Goal: Download file/media

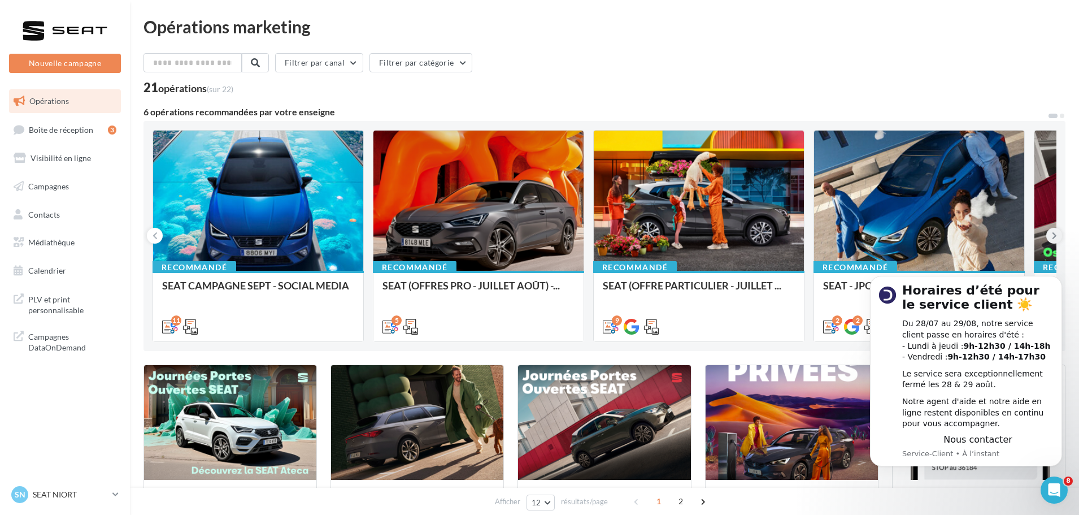
click at [1049, 237] on button at bounding box center [1055, 236] width 16 height 16
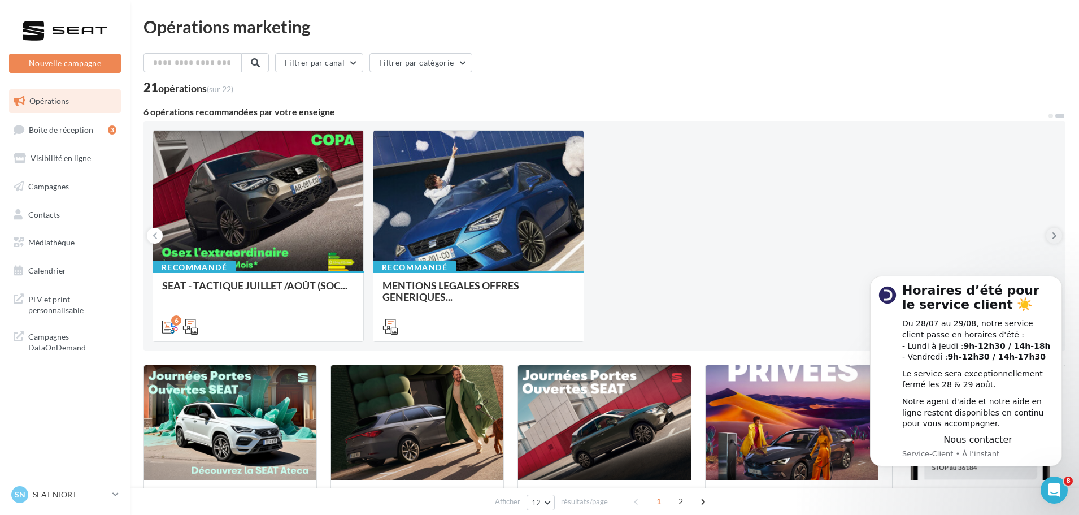
click at [1051, 236] on button at bounding box center [1055, 236] width 16 height 16
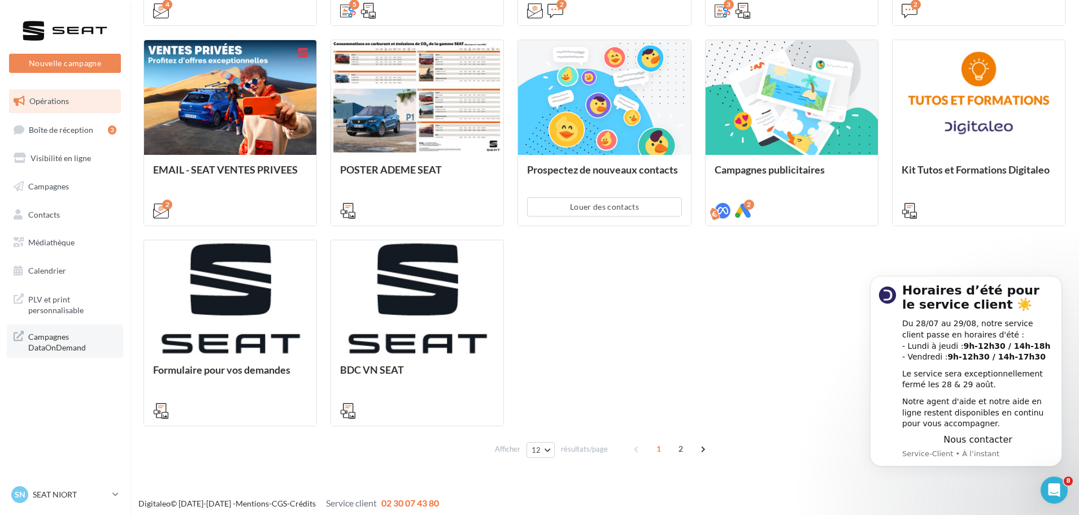
scroll to position [530, 0]
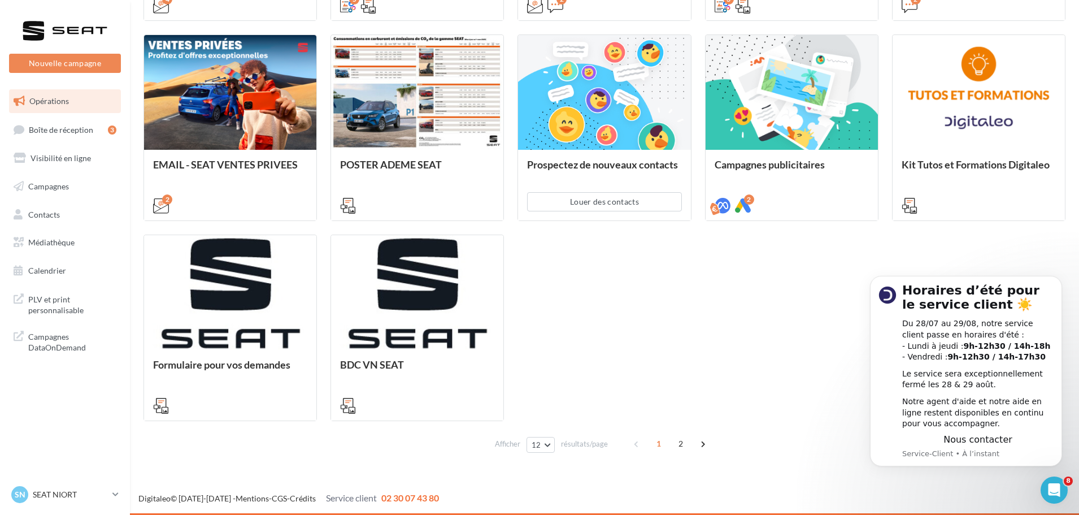
click at [669, 441] on div "1 2" at bounding box center [671, 444] width 86 height 18
click at [685, 445] on span "2" at bounding box center [681, 444] width 18 height 18
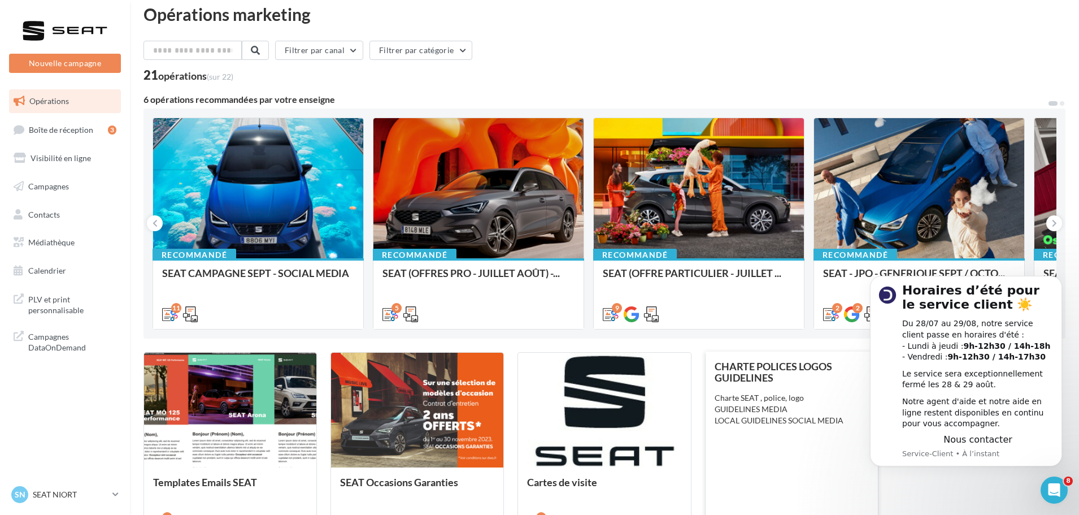
scroll to position [0, 0]
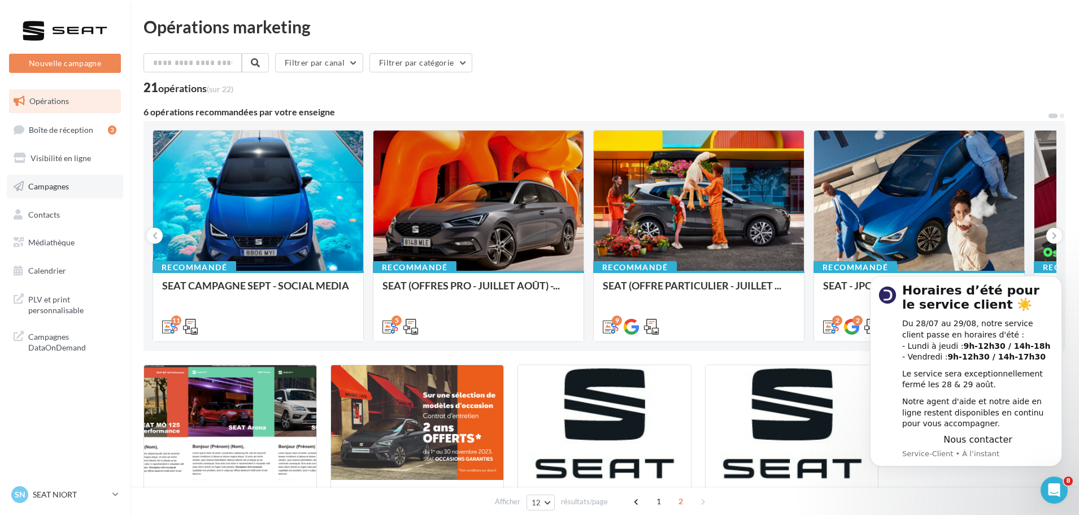
click at [72, 185] on link "Campagnes" at bounding box center [65, 187] width 116 height 24
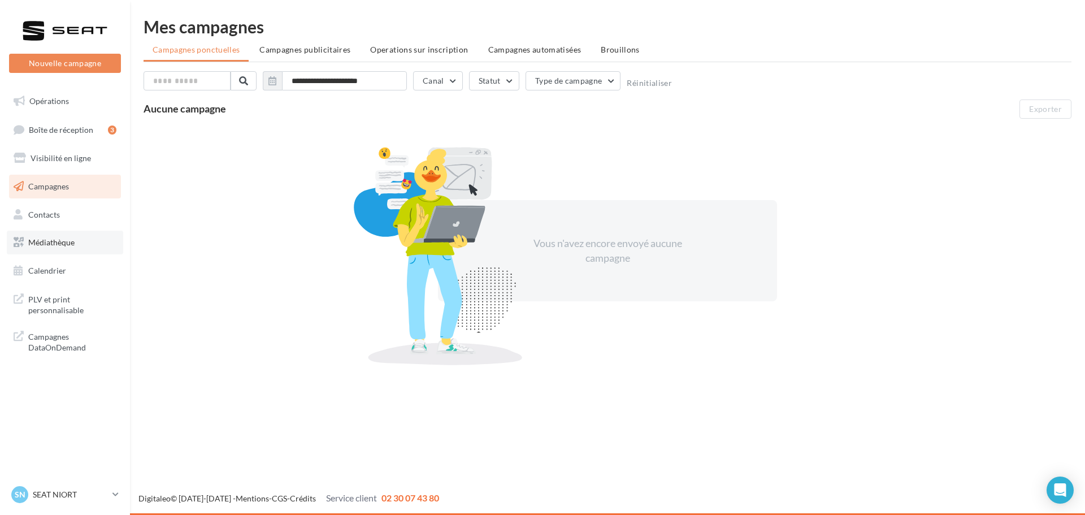
click at [57, 249] on link "Médiathèque" at bounding box center [65, 243] width 116 height 24
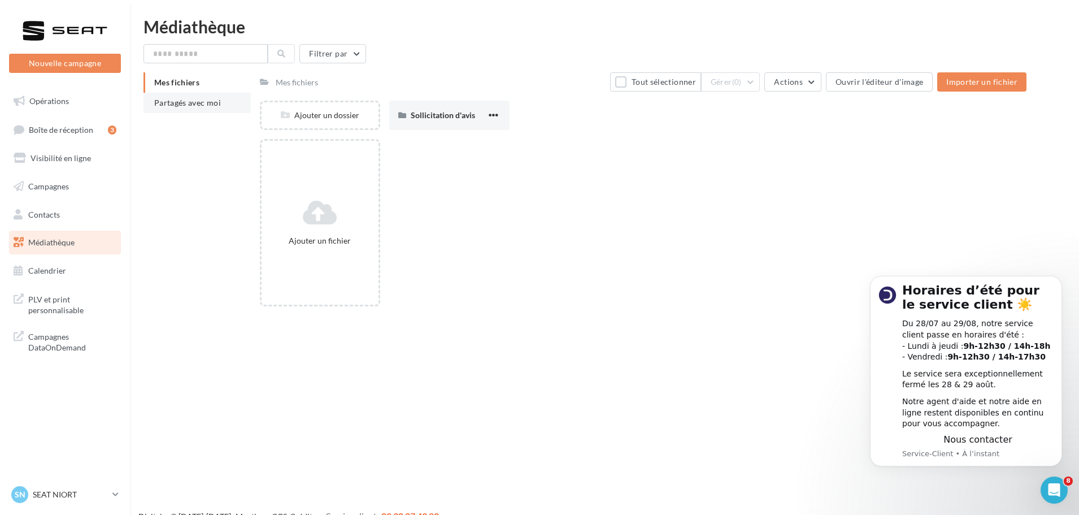
click at [210, 103] on span "Partagés avec moi" at bounding box center [187, 103] width 67 height 10
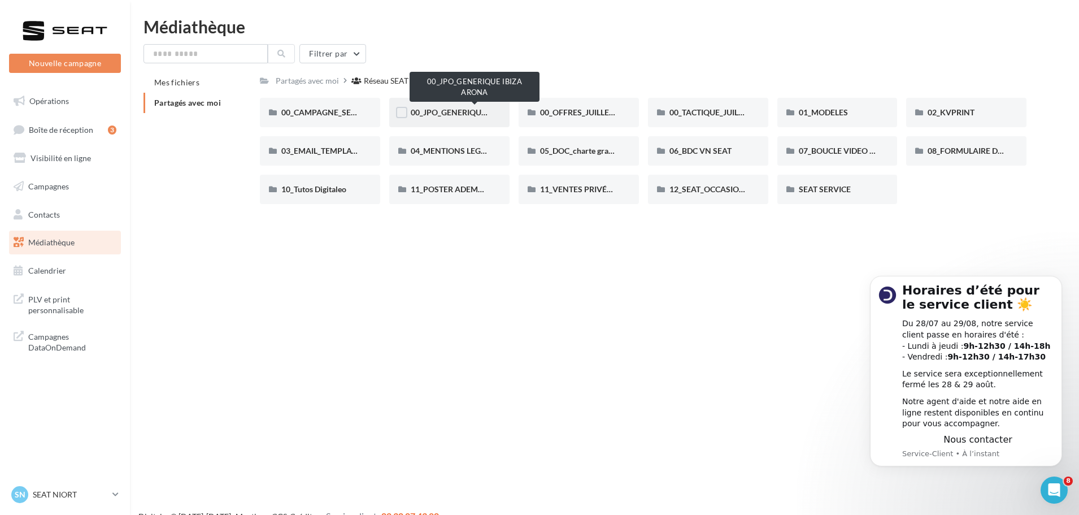
click at [429, 109] on span "00_JPO_GENERIQUE IBIZA ARONA" at bounding box center [475, 112] width 128 height 10
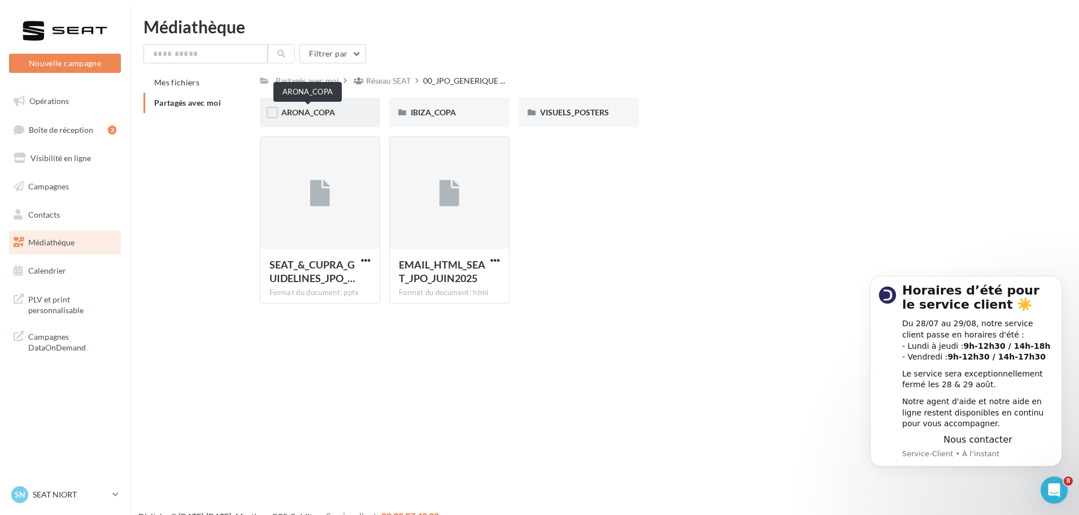
click at [298, 114] on span "ARONA_COPA" at bounding box center [308, 112] width 54 height 10
click at [424, 106] on div "IBIZA_COPA" at bounding box center [449, 112] width 120 height 29
click at [644, 112] on div "VISUELS_POSTERS VISUELS_POSTERS" at bounding box center [583, 112] width 129 height 29
click at [619, 112] on div "VISUELS_POSTERS" at bounding box center [579, 112] width 120 height 29
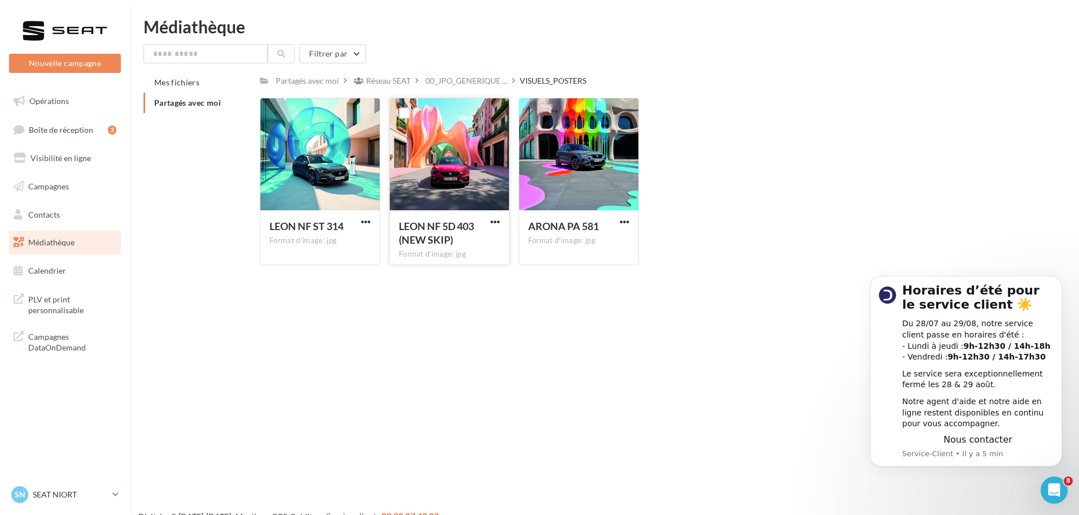
click at [502, 224] on div "LEON NF 5D 403 (NEW SKIP) Format d'image: jpg" at bounding box center [449, 236] width 119 height 53
click at [499, 222] on span "button" at bounding box center [496, 222] width 10 height 10
click at [457, 240] on button "Télécharger" at bounding box center [445, 243] width 113 height 29
click at [85, 498] on p "SEAT NIORT" at bounding box center [70, 494] width 75 height 11
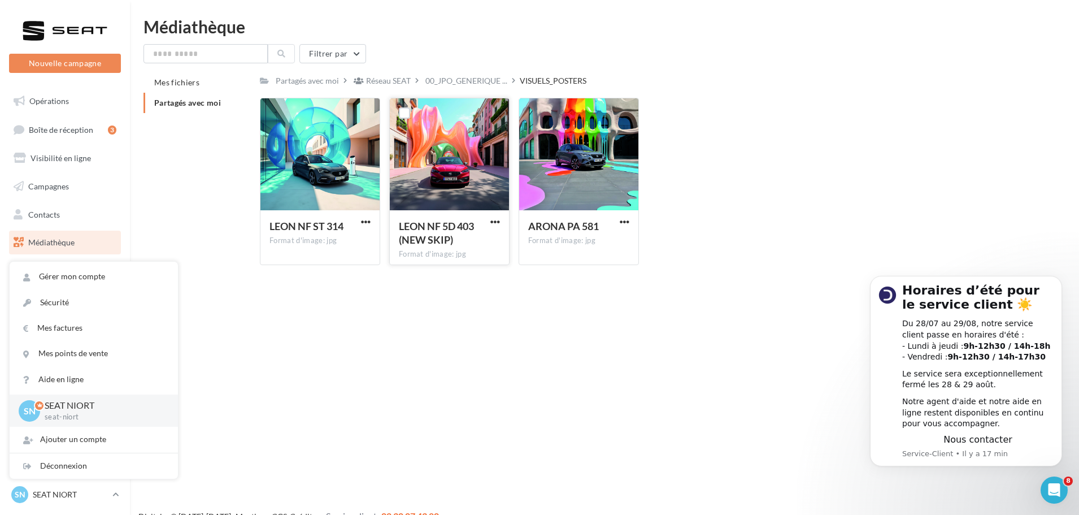
scroll to position [18, 0]
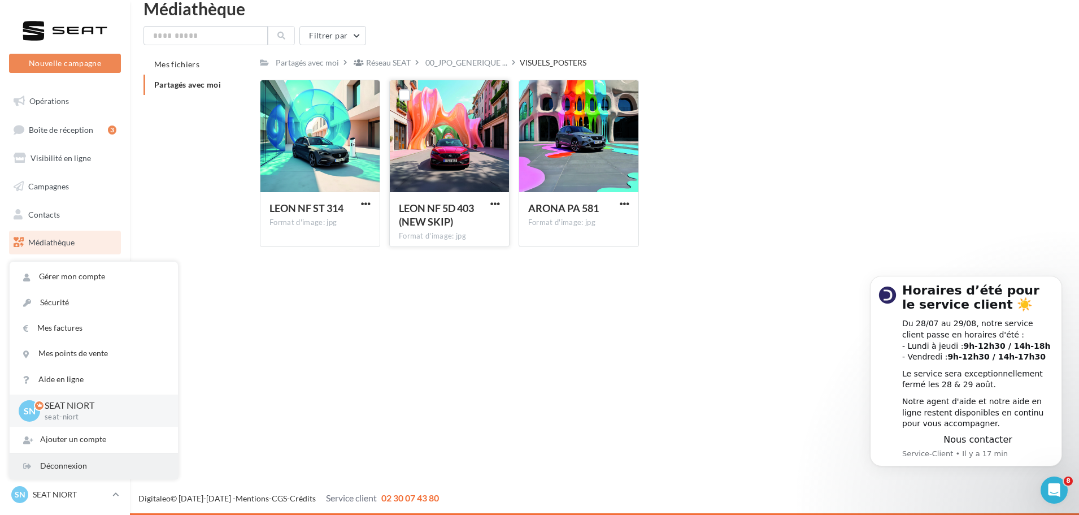
click at [90, 464] on div "Déconnexion" at bounding box center [94, 465] width 168 height 25
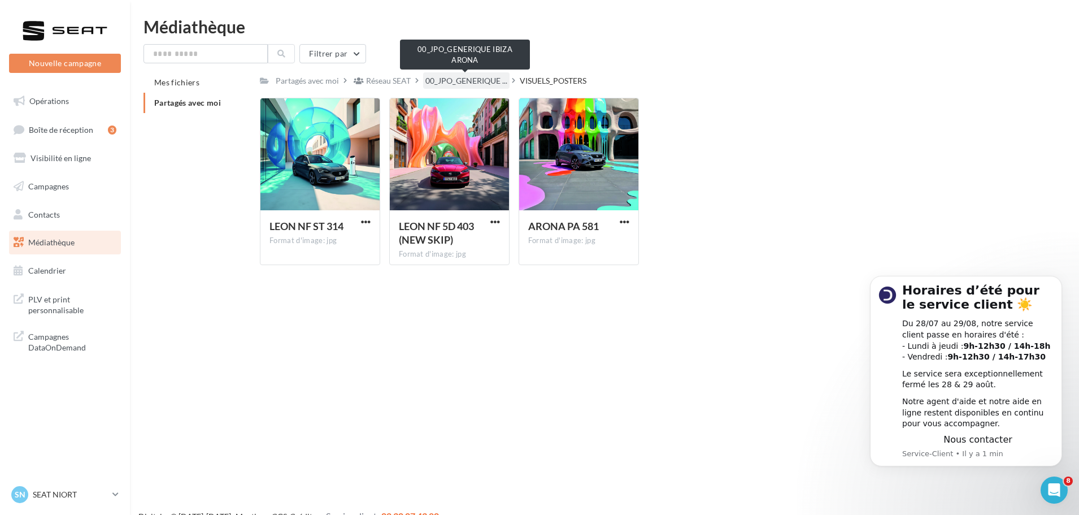
click at [449, 83] on span "00_JPO_GENERIQUE ..." at bounding box center [467, 80] width 82 height 11
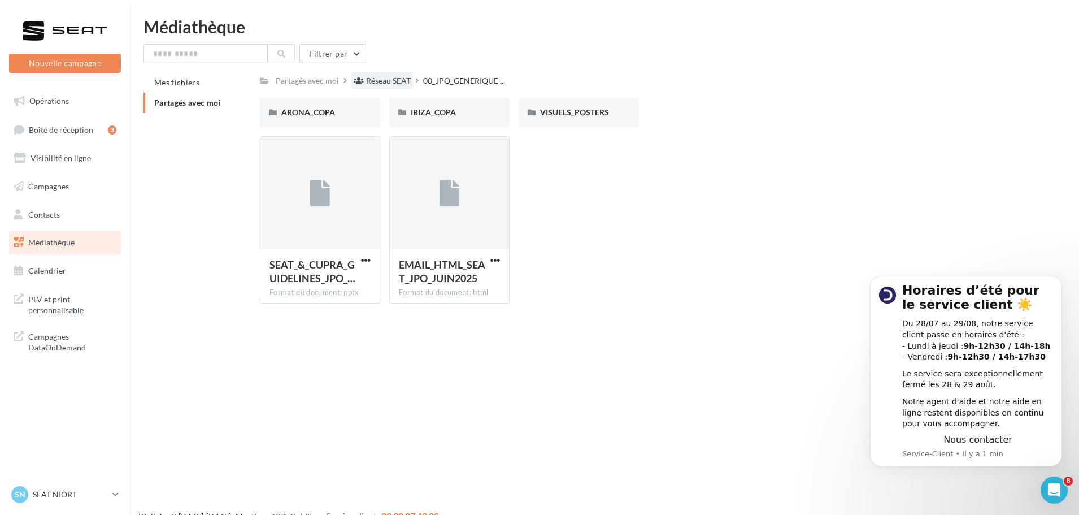
click at [402, 81] on div "Réseau SEAT" at bounding box center [388, 80] width 45 height 11
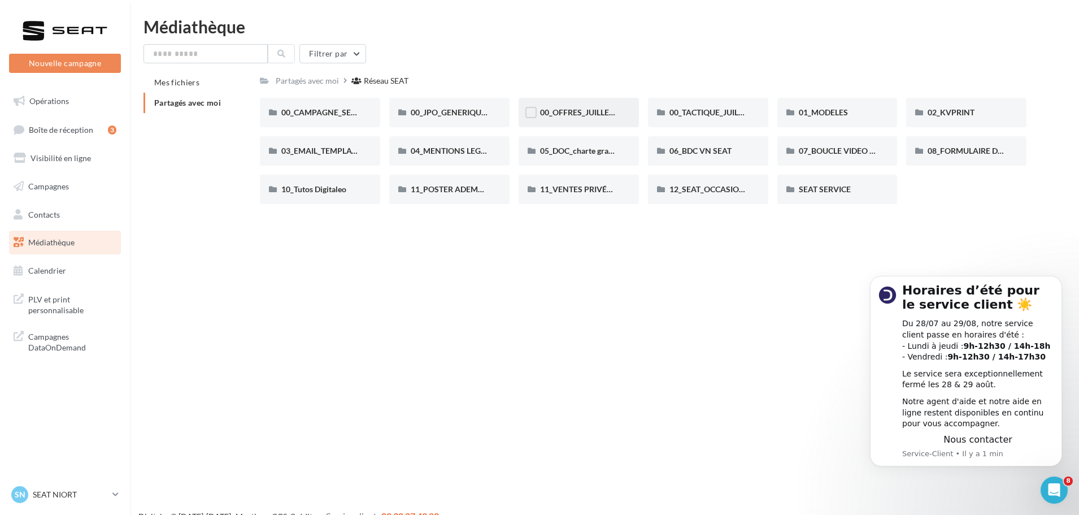
click at [540, 111] on span "00_OFFRES_JUILLET AOÛT" at bounding box center [588, 112] width 97 height 10
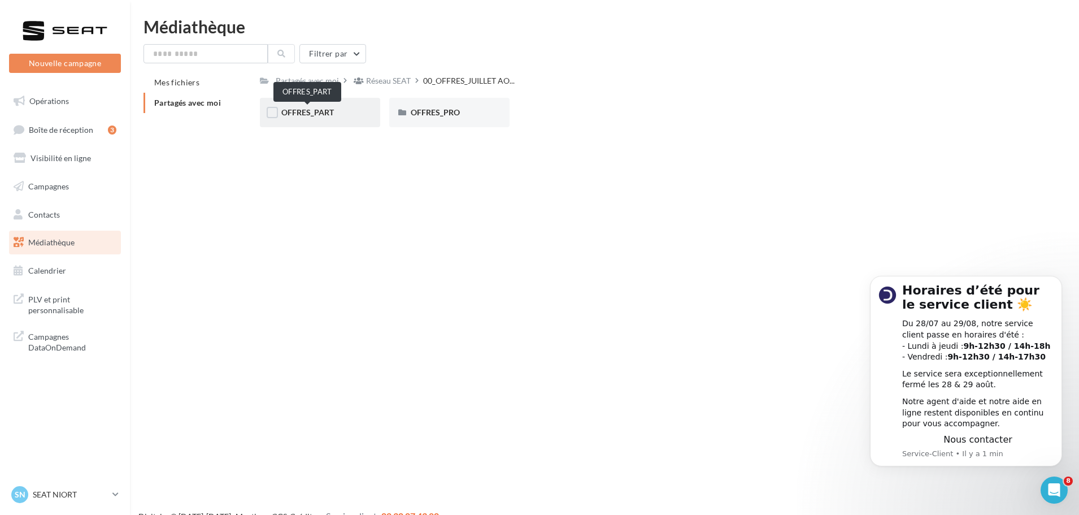
click at [322, 111] on span "OFFRES_PART" at bounding box center [307, 112] width 53 height 10
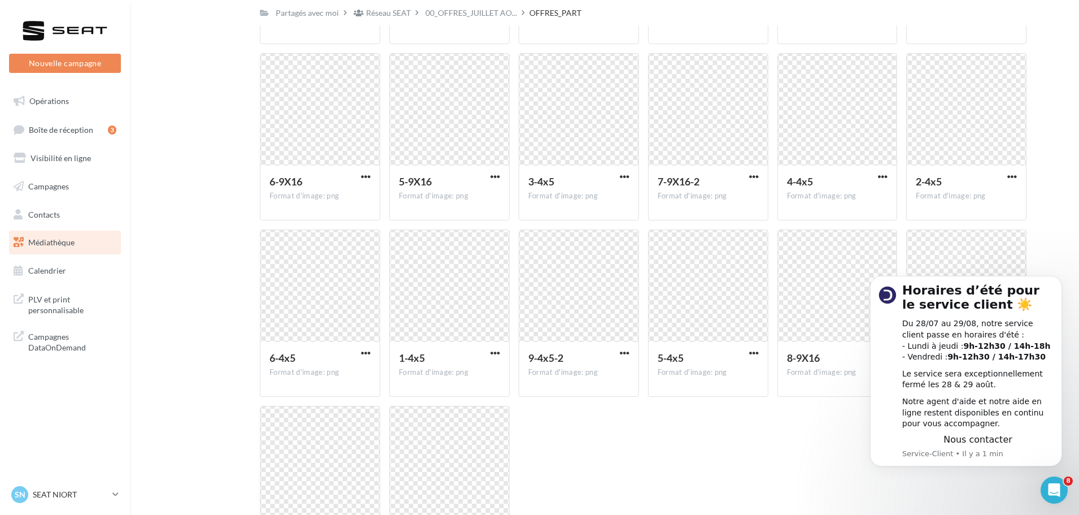
scroll to position [583, 0]
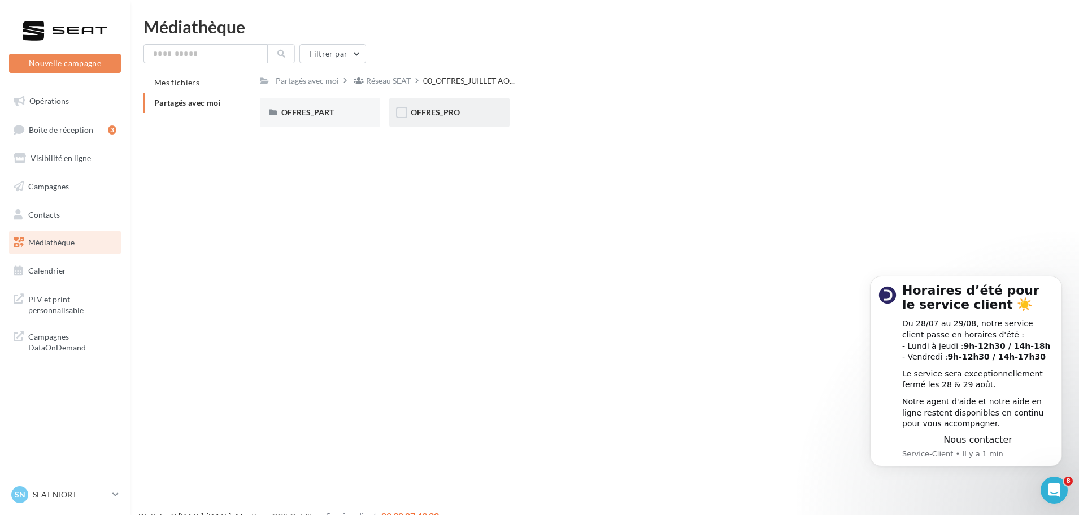
click at [459, 109] on div "OFFRES_PRO" at bounding box center [449, 112] width 77 height 11
click at [367, 84] on div "Réseau SEAT" at bounding box center [388, 80] width 45 height 11
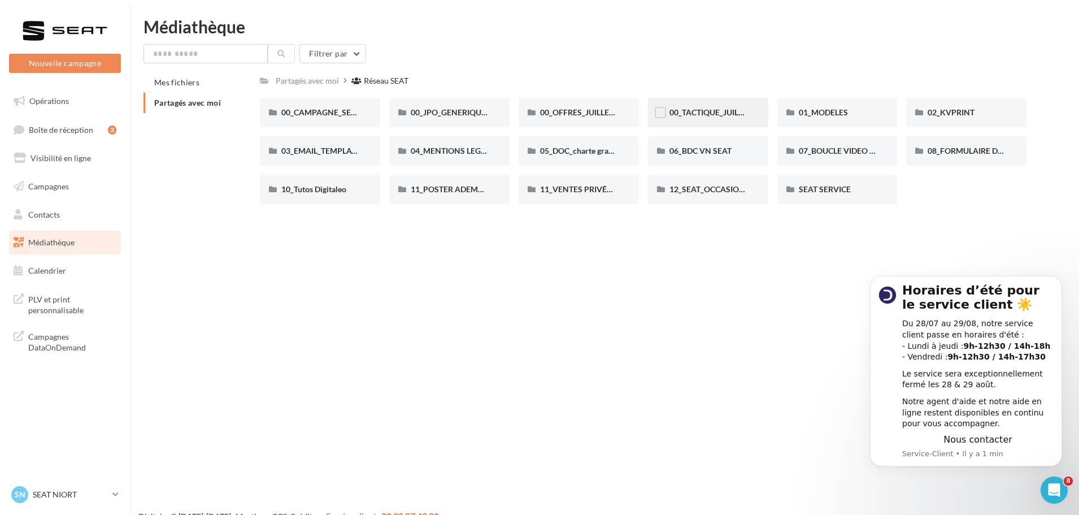
click at [667, 109] on div "00_TACTIQUE_JUILLET AOÛT" at bounding box center [708, 112] width 120 height 29
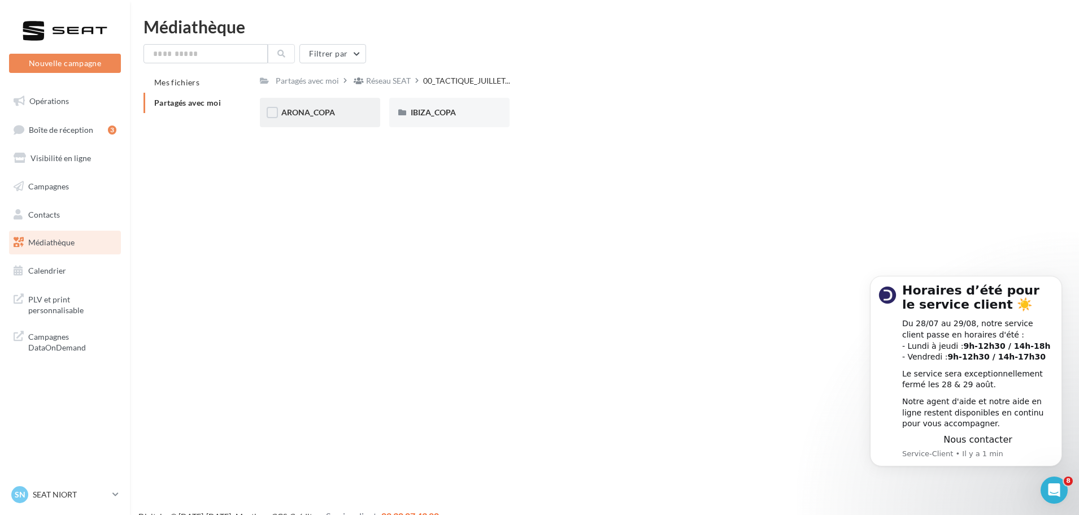
click at [322, 105] on div "ARONA_COPA" at bounding box center [320, 112] width 120 height 29
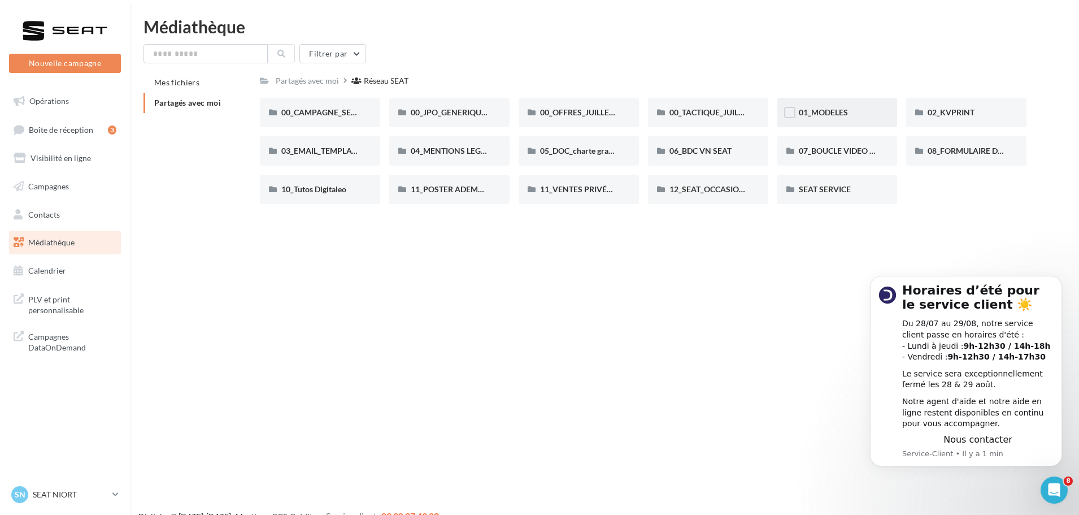
click at [875, 114] on div "01_MODELES" at bounding box center [837, 112] width 77 height 11
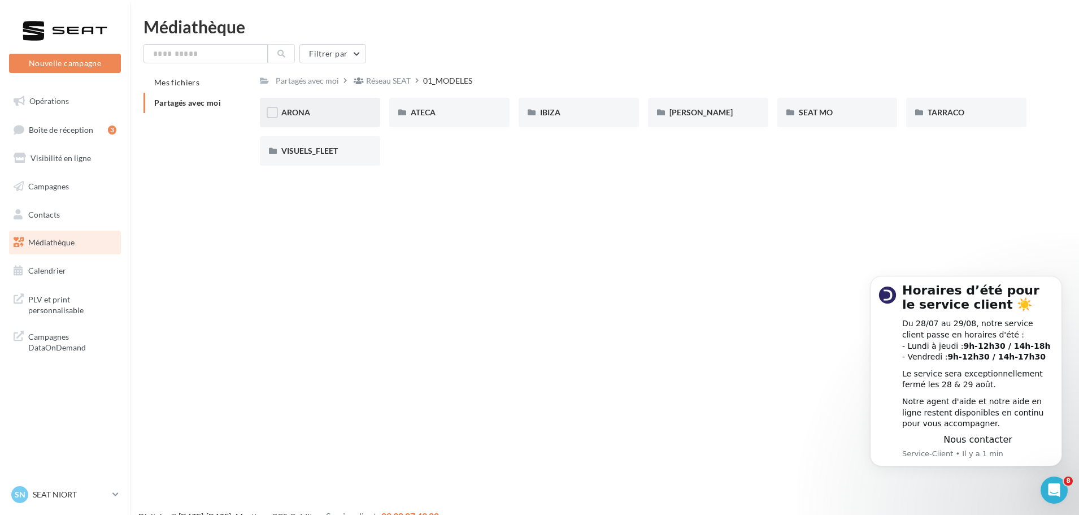
click at [330, 113] on div "ARONA" at bounding box center [319, 112] width 77 height 11
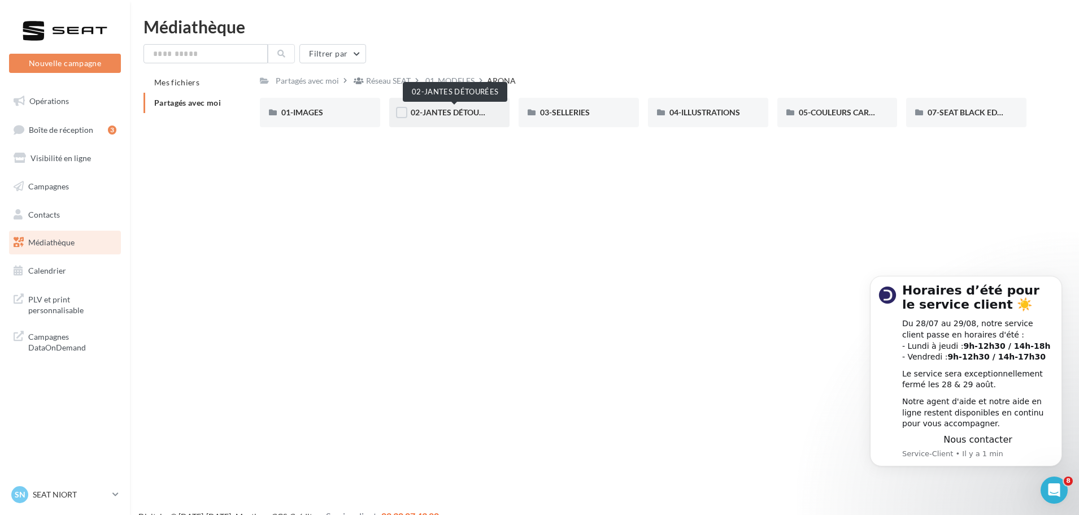
click at [445, 114] on span "02-JANTES DÉTOURÉES" at bounding box center [454, 112] width 87 height 10
click at [693, 119] on div "04-ILLUSTRATIONS" at bounding box center [708, 112] width 120 height 29
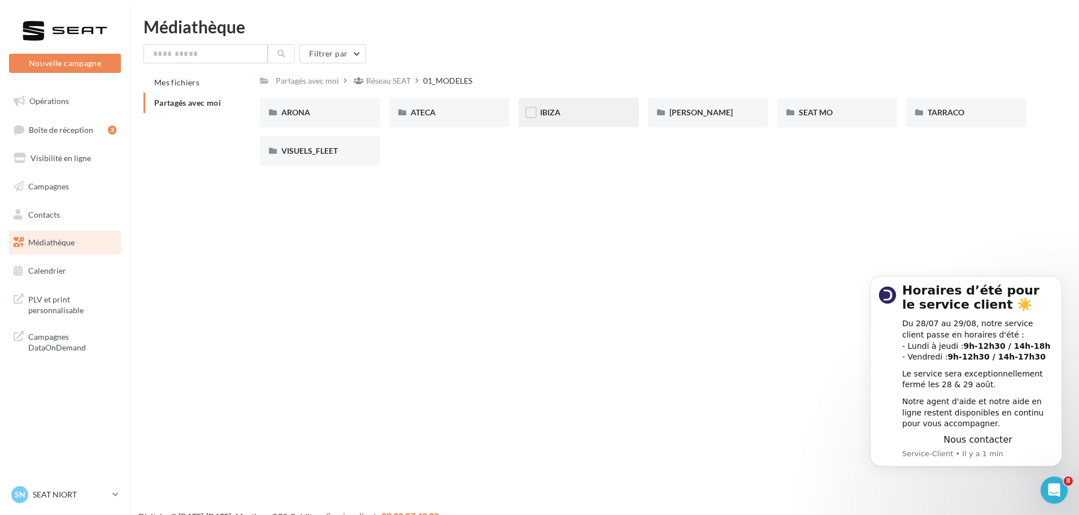
click at [603, 121] on div "IBIZA" at bounding box center [579, 112] width 120 height 29
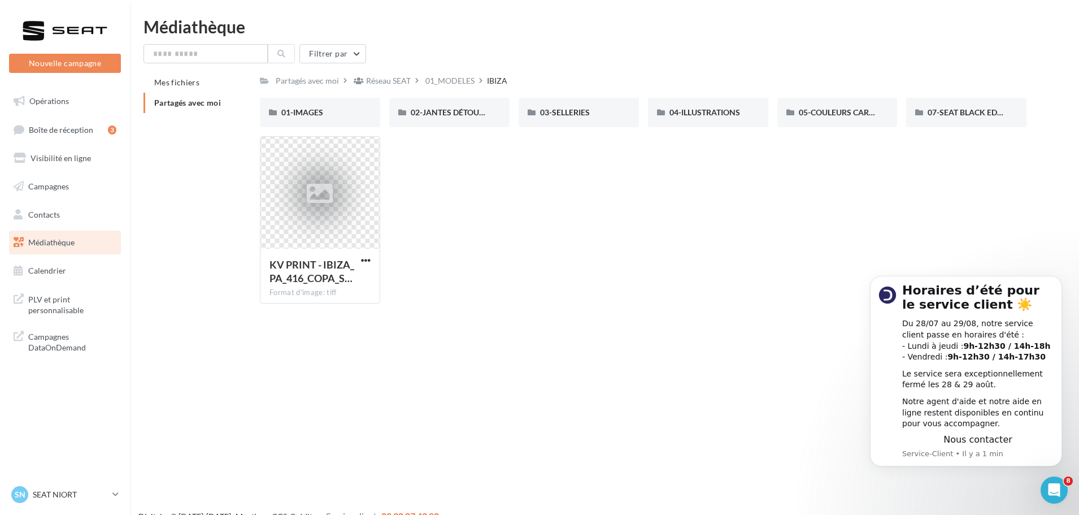
click at [769, 115] on div "04-ILLUSTRATIONS 04-ILLUSTRATIONS" at bounding box center [712, 112] width 129 height 29
click at [736, 122] on div "04-ILLUSTRATIONS" at bounding box center [708, 112] width 120 height 29
click at [834, 119] on div "05-COULEURS CARROSSERIES" at bounding box center [838, 112] width 120 height 29
click at [657, 117] on label at bounding box center [660, 112] width 11 height 11
click at [672, 105] on div "04-ILLUSTRATIONS" at bounding box center [708, 112] width 120 height 29
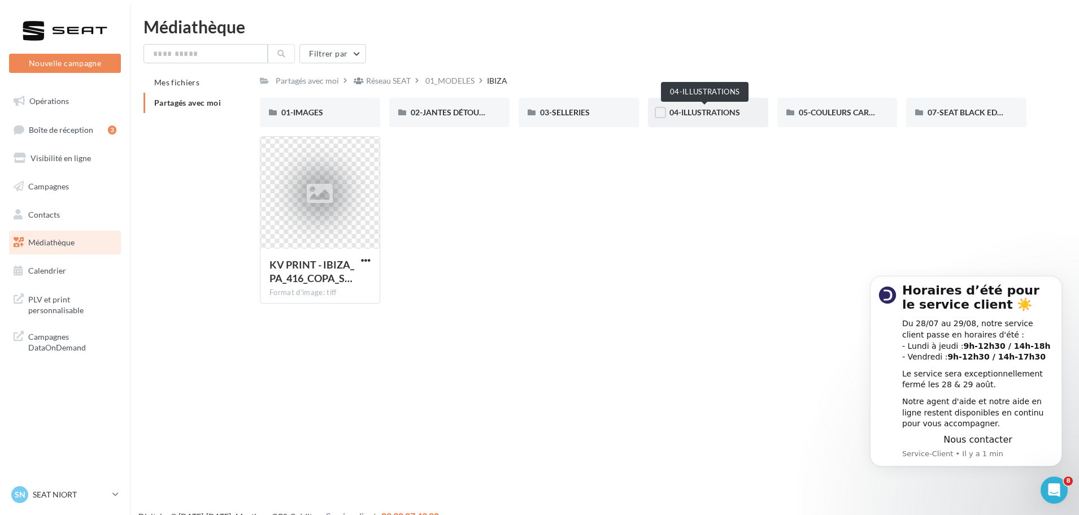
click at [672, 108] on span "04-ILLUSTRATIONS" at bounding box center [705, 112] width 71 height 10
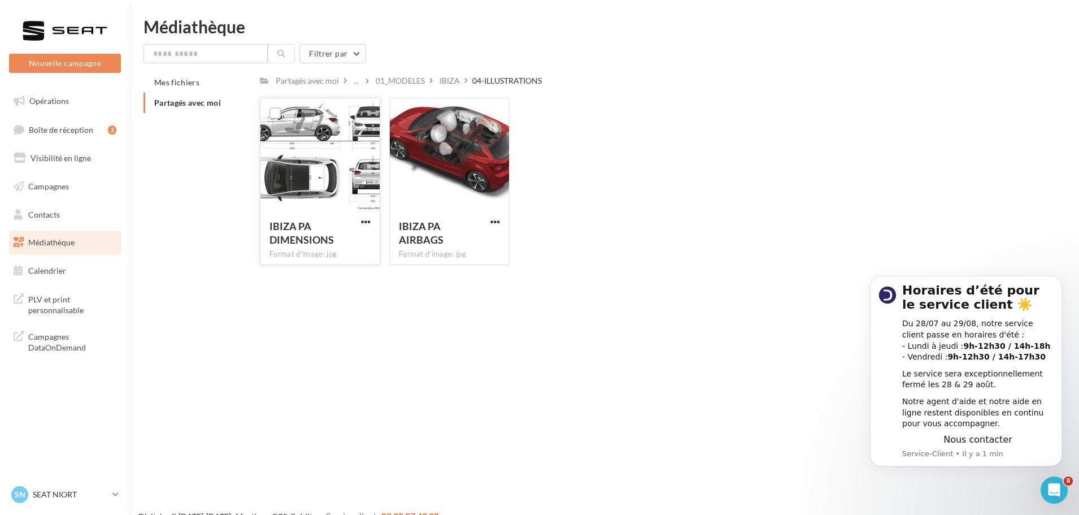
click at [286, 168] on div at bounding box center [320, 154] width 119 height 113
click at [306, 236] on span "IBIZA PA DIMENSIONS" at bounding box center [302, 233] width 64 height 26
click at [324, 168] on div at bounding box center [320, 154] width 119 height 113
click at [277, 110] on label at bounding box center [275, 112] width 11 height 11
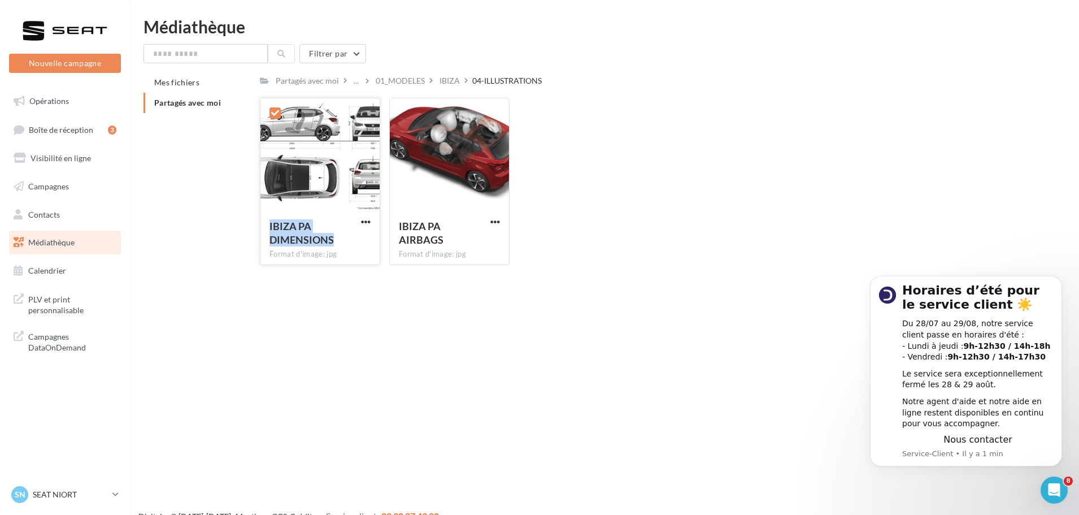
click at [358, 214] on div "IBIZA PA DIMENSIONS Format d'image: jpg" at bounding box center [320, 236] width 119 height 53
click at [367, 220] on span "button" at bounding box center [366, 222] width 10 height 10
click at [352, 240] on button "Télécharger" at bounding box center [316, 243] width 113 height 29
click at [389, 85] on div "01_MODELES" at bounding box center [400, 80] width 49 height 11
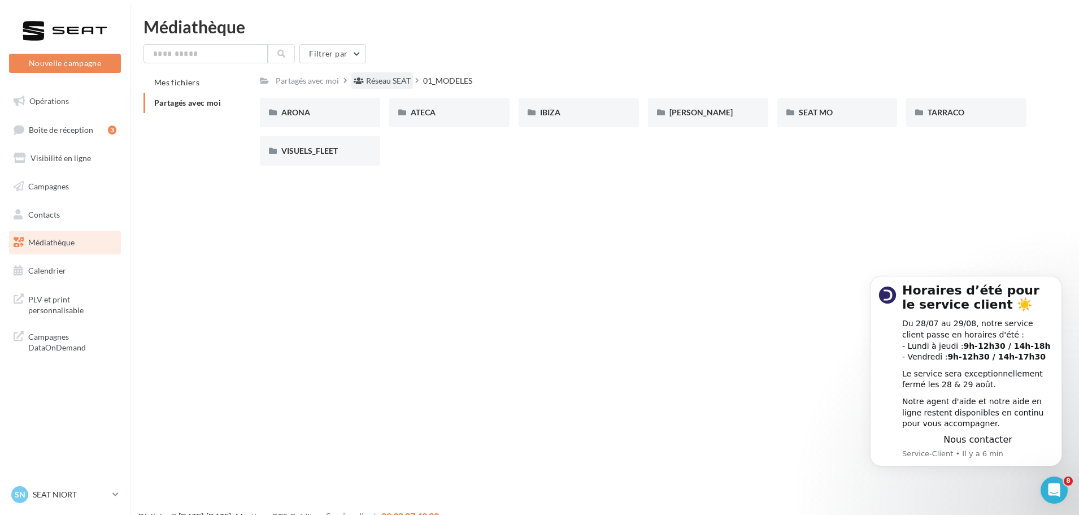
drag, startPoint x: 326, startPoint y: 80, endPoint x: 379, endPoint y: 75, distance: 53.3
click at [379, 75] on div "Partagés avec moi Réseau SEAT 01_MODELES" at bounding box center [368, 80] width 217 height 16
click at [379, 75] on div "Réseau SEAT" at bounding box center [388, 80] width 45 height 11
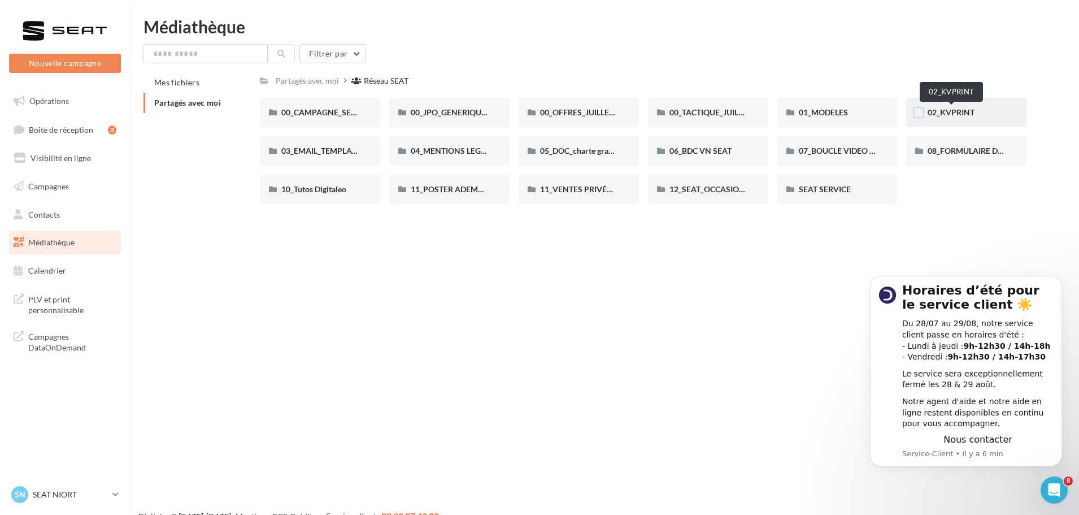
click at [965, 117] on span "02_KVPRINT" at bounding box center [951, 112] width 47 height 10
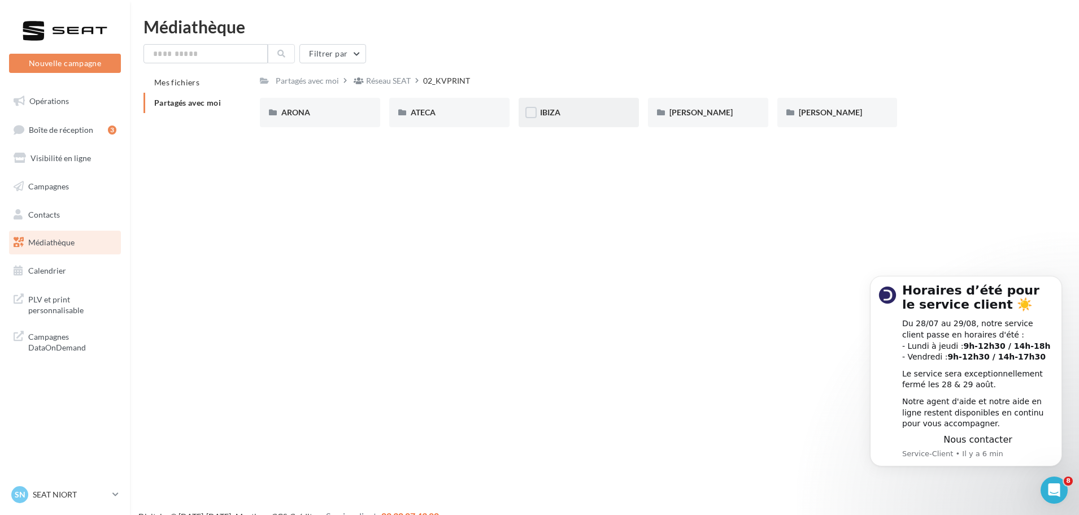
click at [605, 119] on div "IBIZA" at bounding box center [579, 112] width 120 height 29
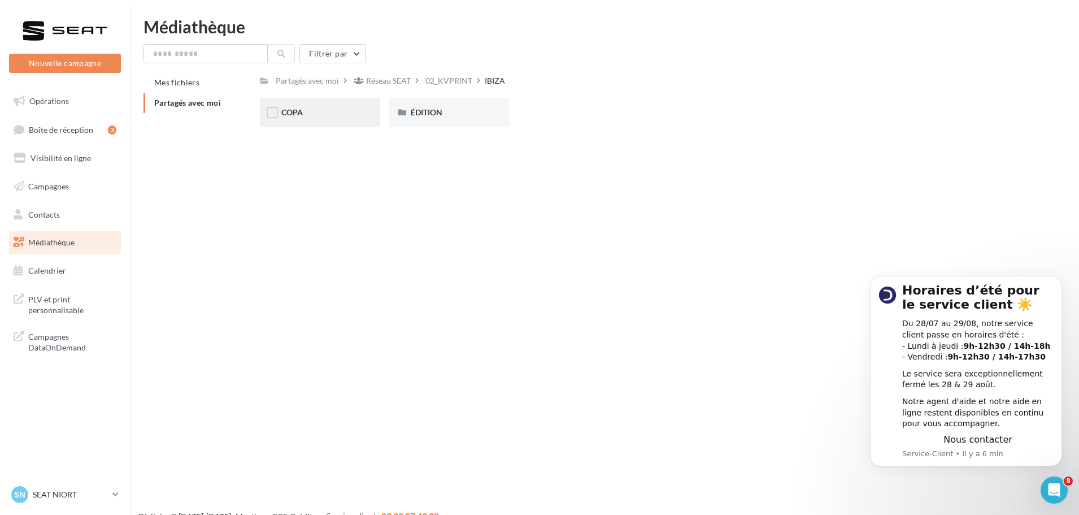
click at [319, 122] on div "COPA" at bounding box center [320, 112] width 120 height 29
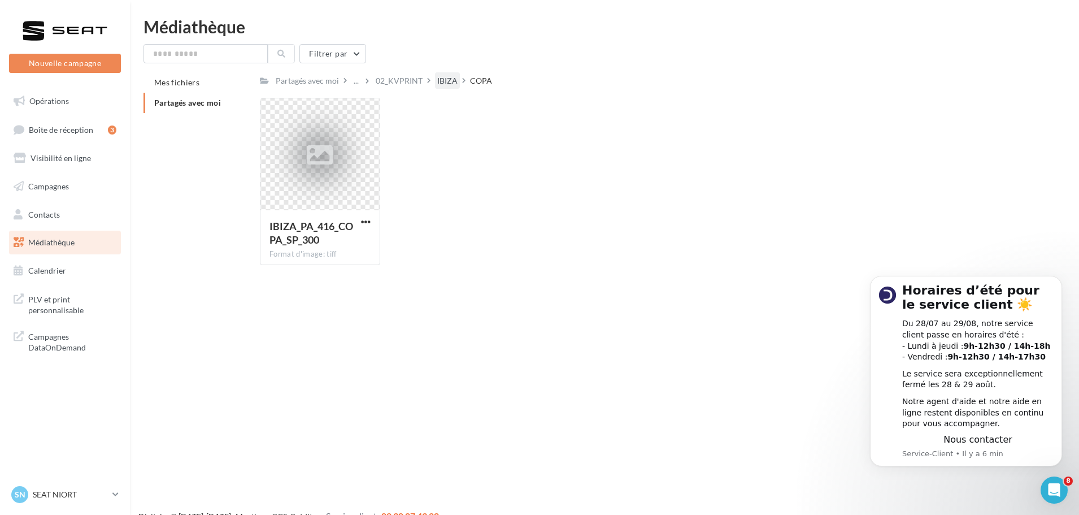
click at [439, 84] on div "IBIZA" at bounding box center [447, 80] width 20 height 11
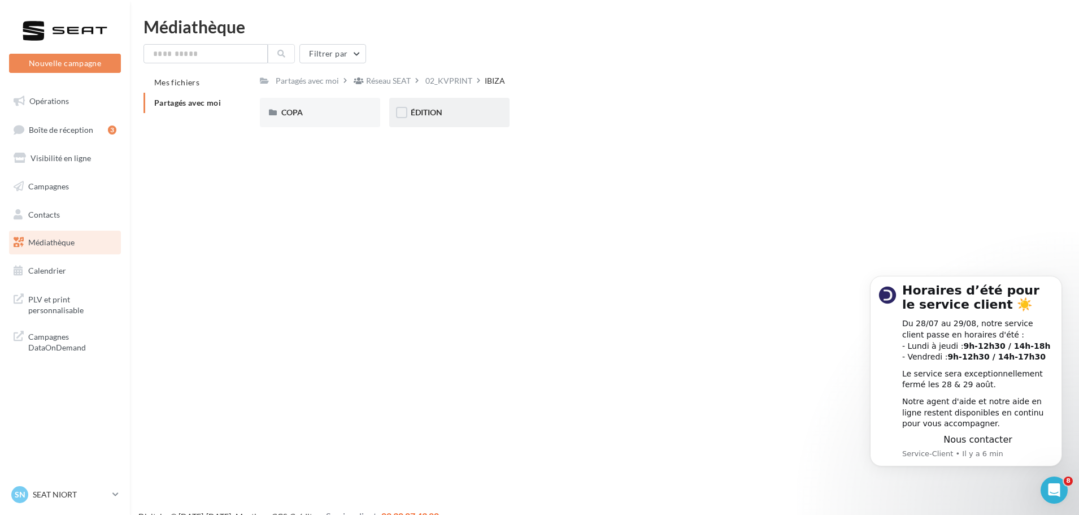
click at [485, 124] on div "ÉDITION" at bounding box center [449, 112] width 120 height 29
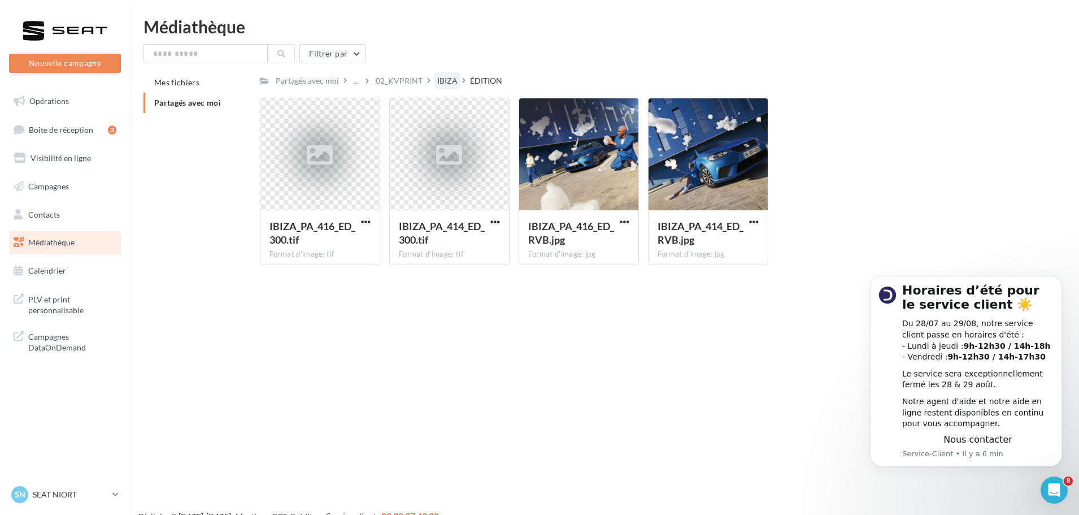
click at [438, 84] on div "IBIZA" at bounding box center [447, 80] width 20 height 11
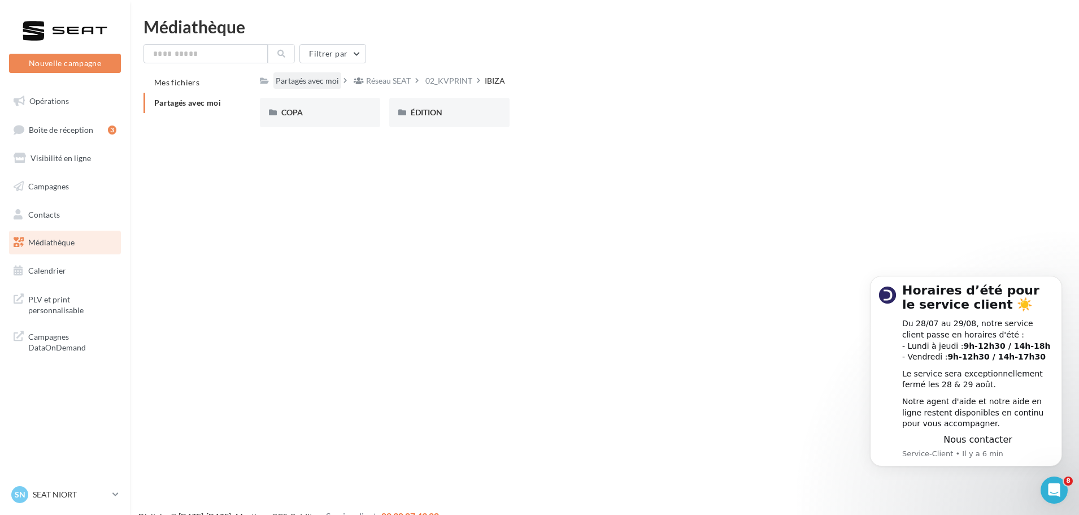
click at [306, 86] on div "Partagés avec moi" at bounding box center [307, 80] width 63 height 11
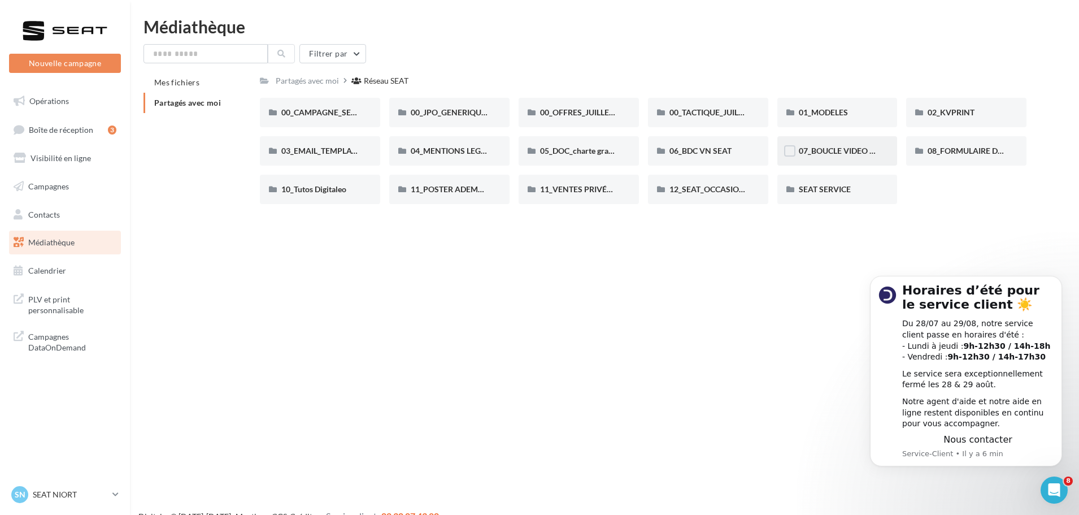
click at [812, 146] on span "07_BOUCLE VIDEO ECRAN SHOWROOM" at bounding box center [873, 151] width 149 height 10
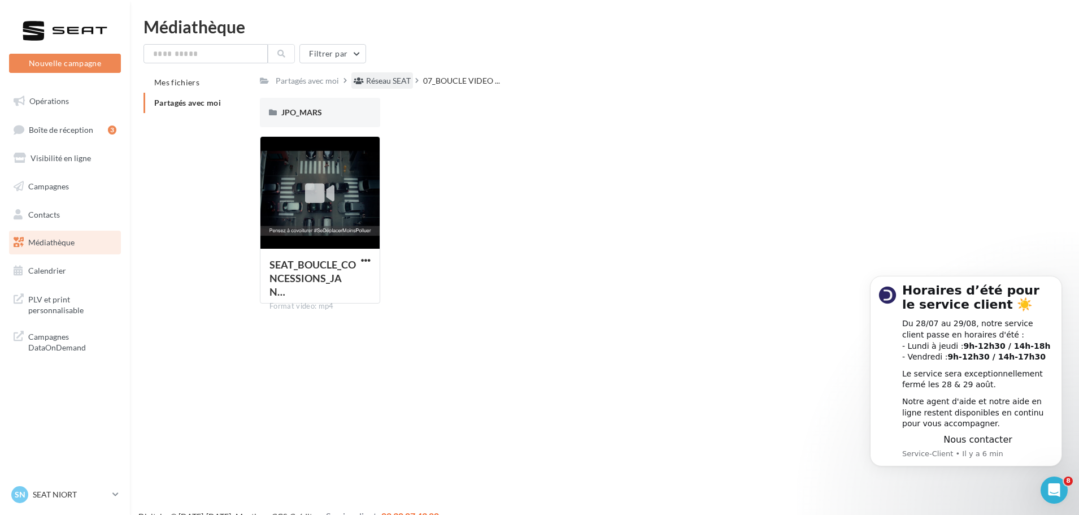
click at [392, 85] on div "Réseau SEAT" at bounding box center [388, 80] width 45 height 11
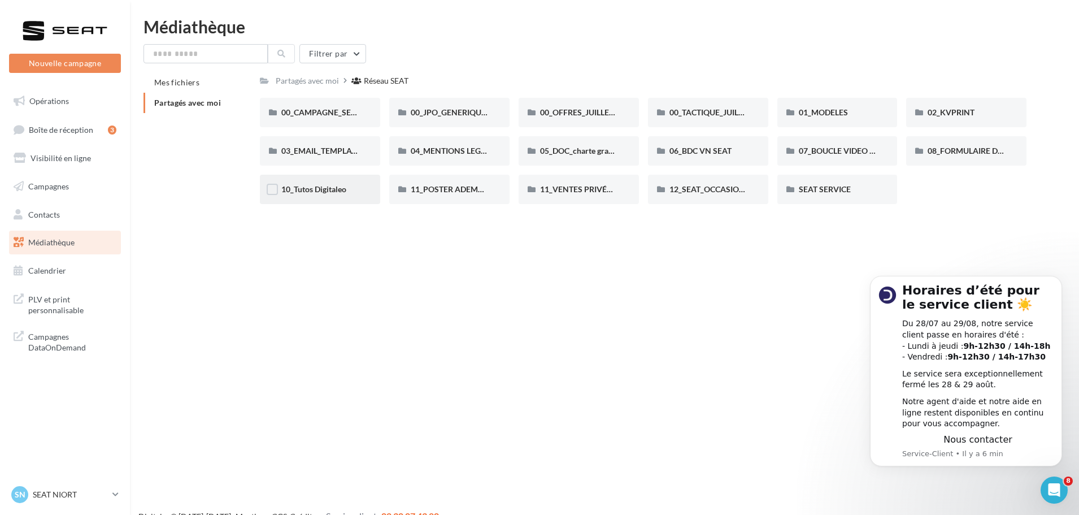
click at [336, 198] on div "10_Tutos Digitaleo" at bounding box center [320, 189] width 120 height 29
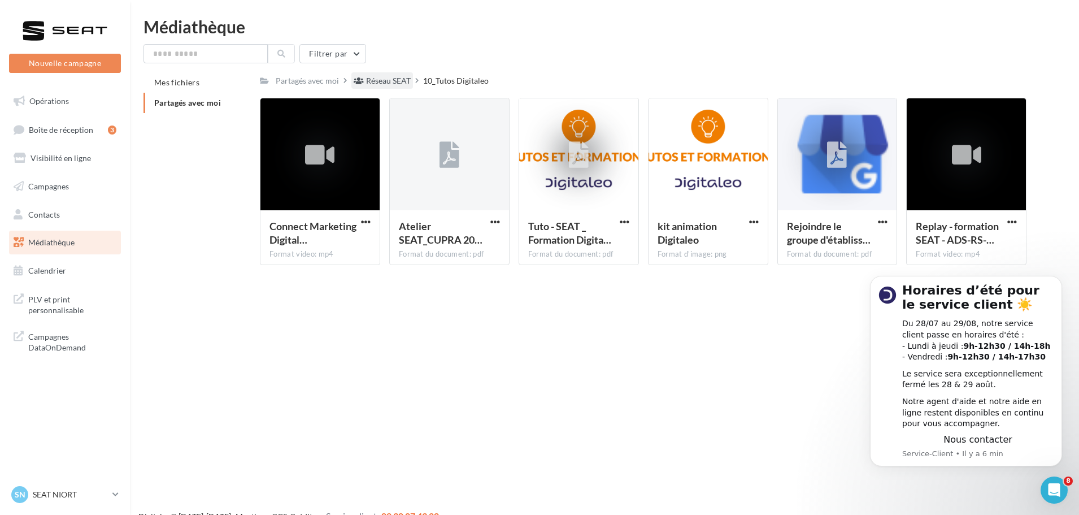
click at [404, 85] on div "Réseau SEAT" at bounding box center [388, 80] width 45 height 11
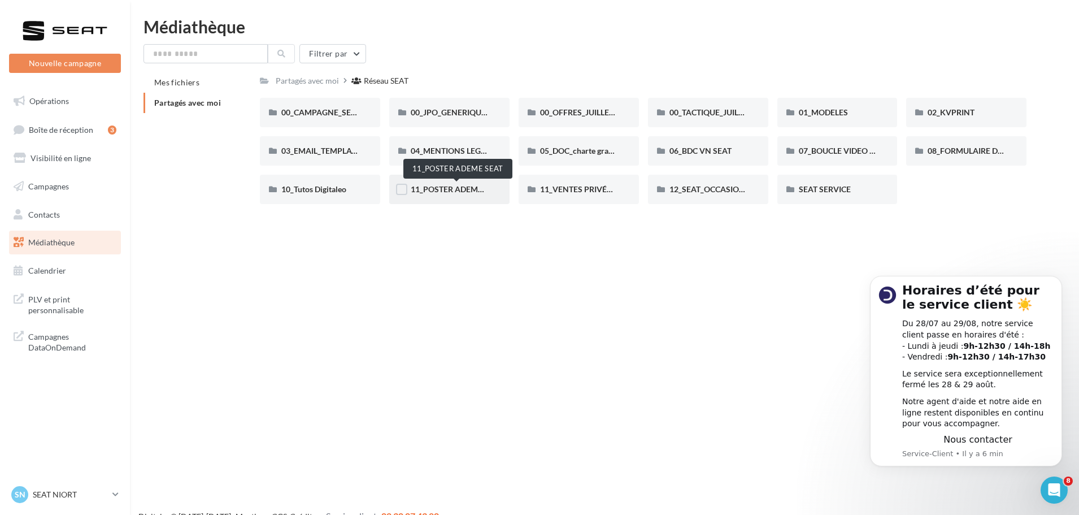
click at [448, 194] on span "11_POSTER ADEME SEAT" at bounding box center [457, 189] width 92 height 10
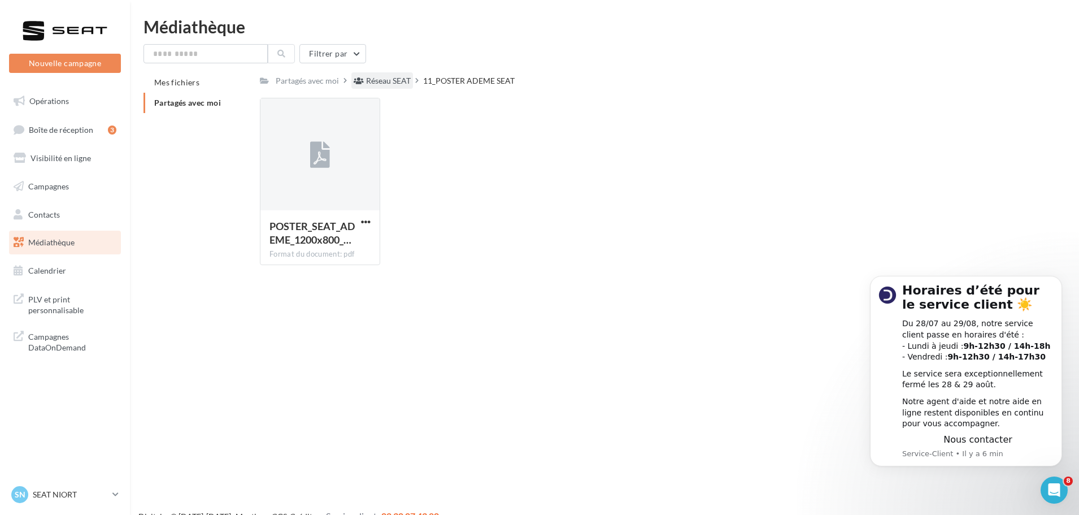
click at [370, 77] on div "Réseau SEAT" at bounding box center [388, 80] width 45 height 11
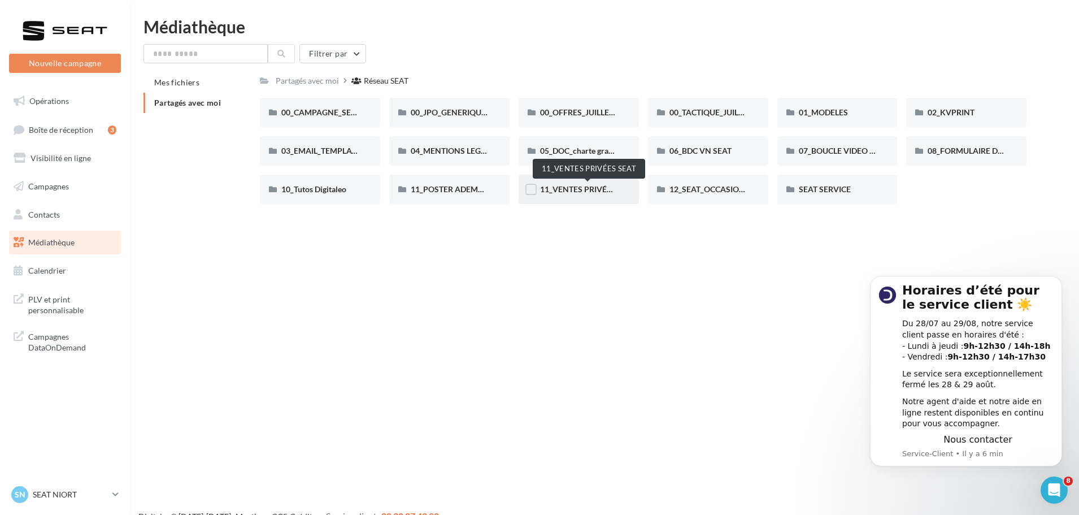
click at [592, 190] on span "11_VENTES PRIVÉES SEAT" at bounding box center [588, 189] width 96 height 10
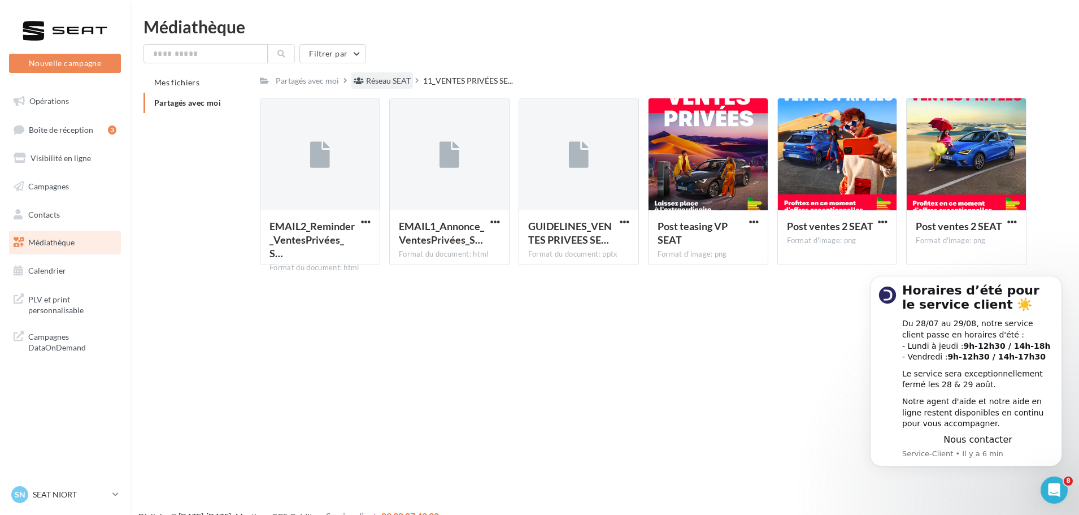
click at [392, 85] on div "Réseau SEAT" at bounding box center [388, 80] width 45 height 11
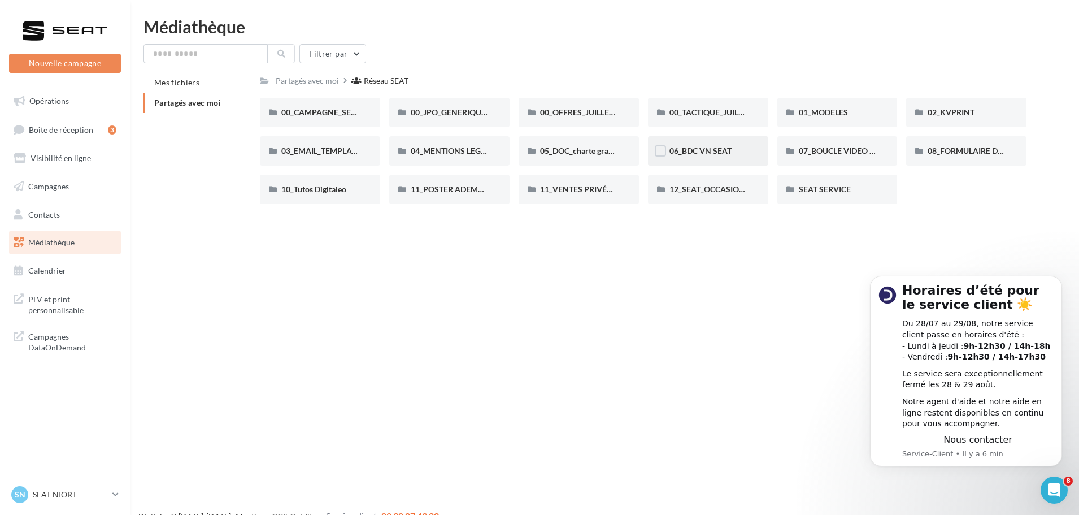
click at [740, 150] on div "06_BDC VN SEAT" at bounding box center [708, 150] width 77 height 11
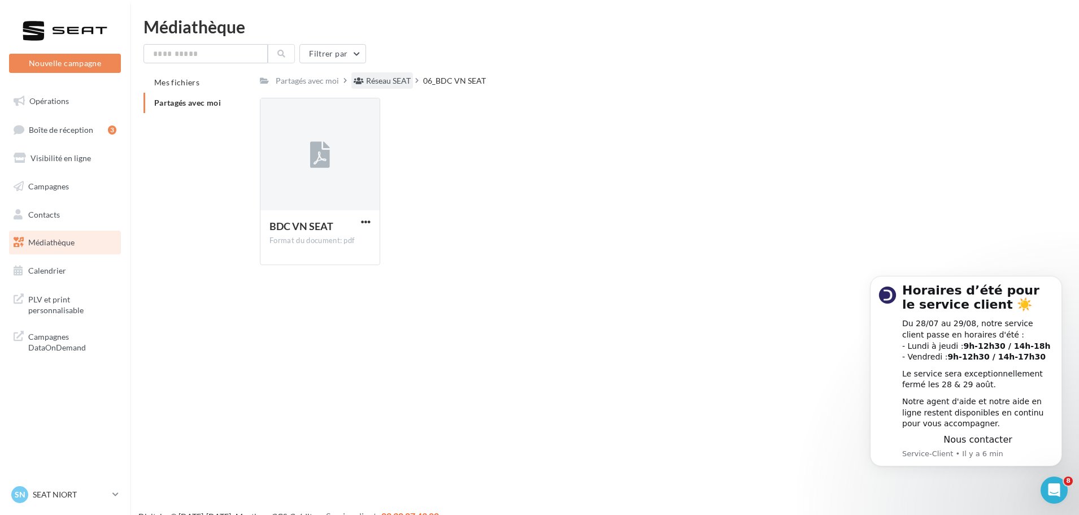
click at [385, 84] on div "Réseau SEAT" at bounding box center [388, 80] width 45 height 11
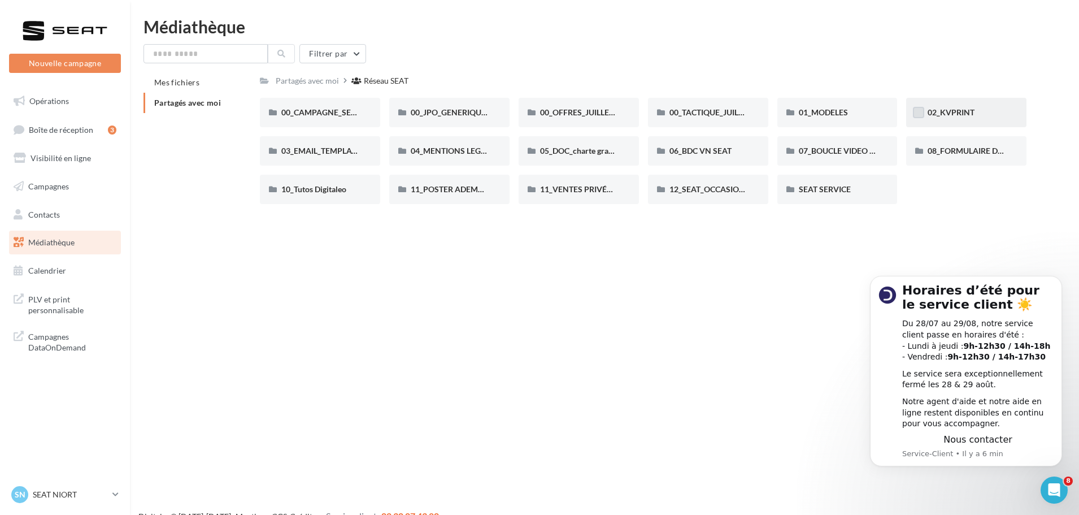
click at [918, 116] on label at bounding box center [918, 112] width 11 height 11
click at [918, 116] on icon at bounding box center [919, 113] width 8 height 8
click at [987, 122] on div "02_KVPRINT" at bounding box center [966, 112] width 120 height 29
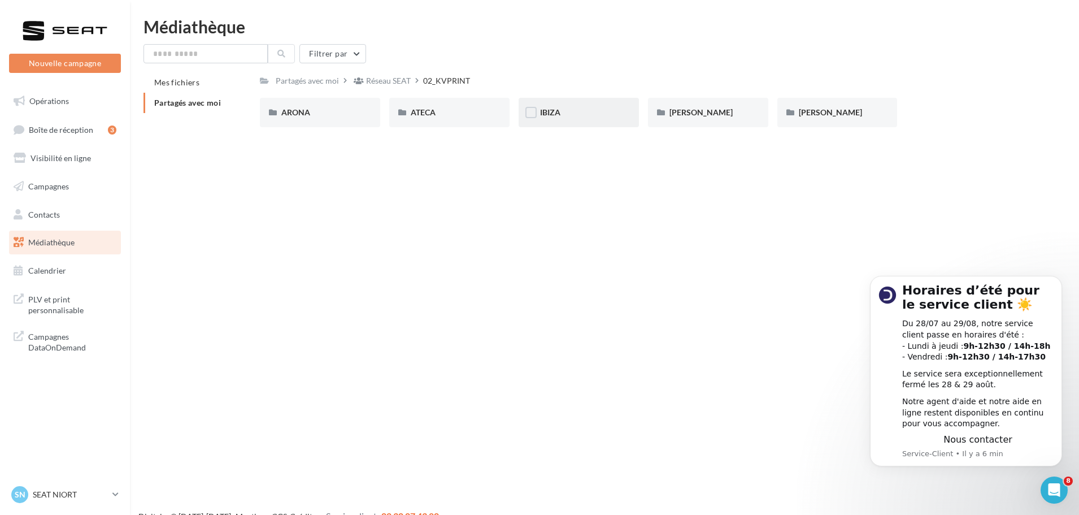
click at [564, 122] on div "IBIZA" at bounding box center [579, 112] width 120 height 29
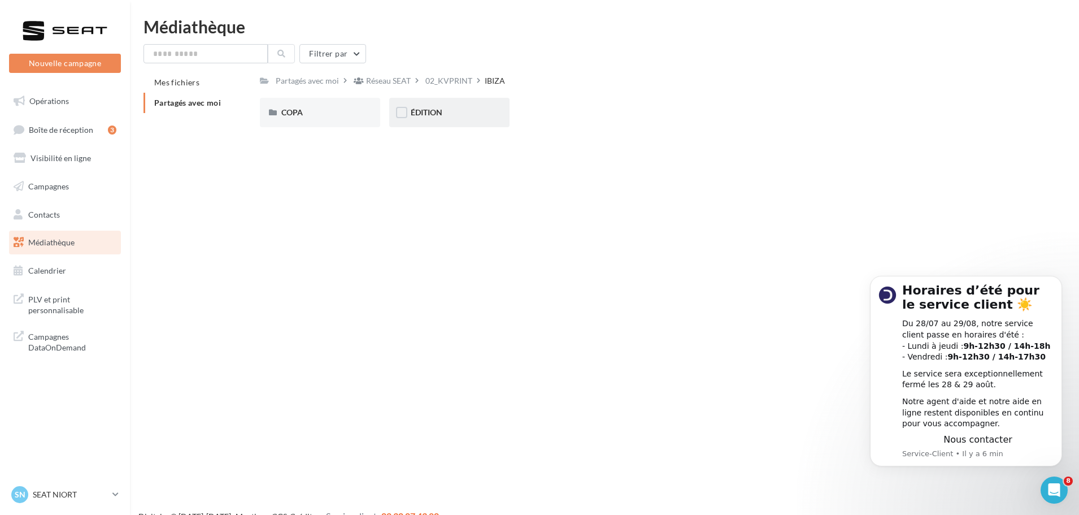
click at [465, 118] on div "ÉDITION" at bounding box center [449, 112] width 77 height 11
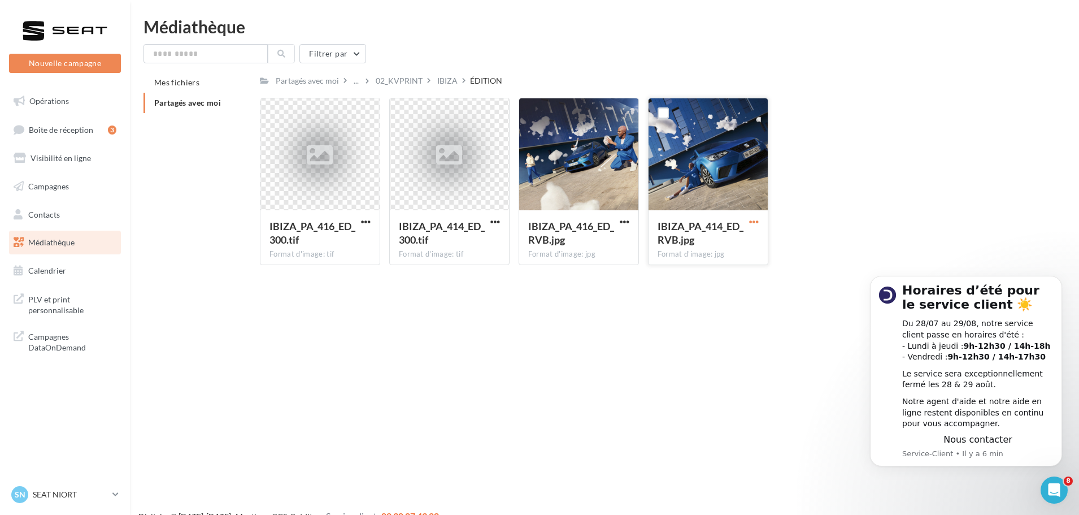
click at [749, 222] on span "button" at bounding box center [754, 222] width 10 height 10
click at [715, 243] on button "Télécharger" at bounding box center [704, 243] width 113 height 29
